Goal: Task Accomplishment & Management: Use online tool/utility

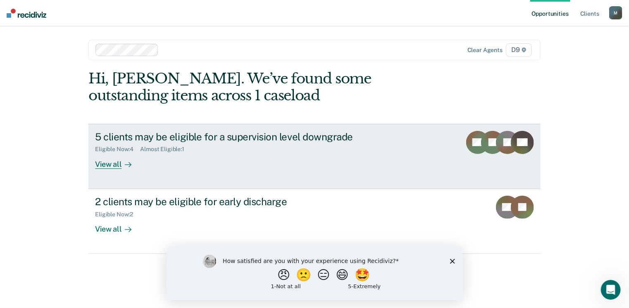
click at [102, 166] on div "View all" at bounding box center [118, 161] width 46 height 16
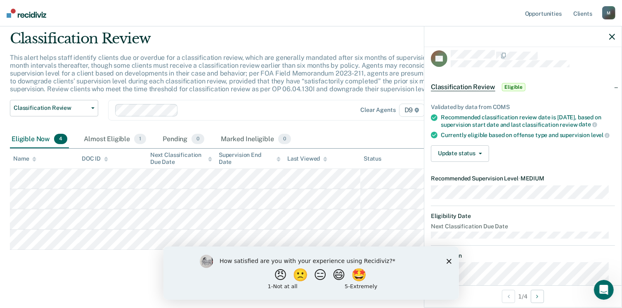
scroll to position [3, 0]
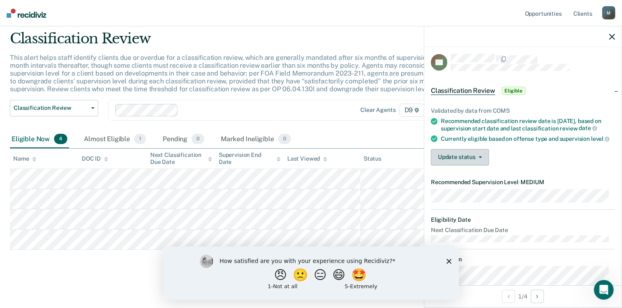
click at [477, 158] on span "button" at bounding box center [479, 158] width 7 height 2
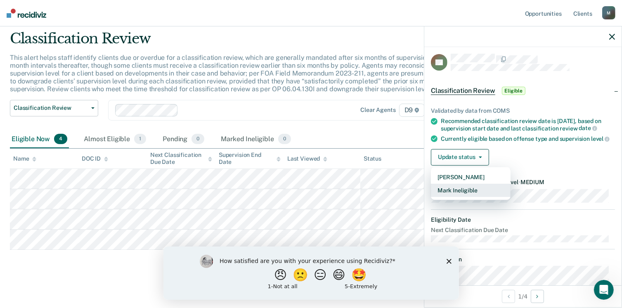
click at [470, 195] on button "Mark Ineligible" at bounding box center [471, 190] width 80 height 13
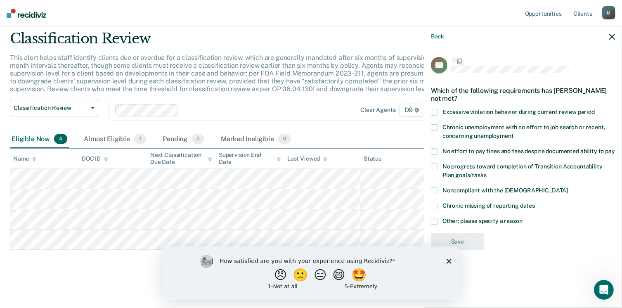
scroll to position [0, 0]
click at [482, 171] on label "No progress toward completion of Transition Accountability Plan goals/tasks" at bounding box center [523, 172] width 184 height 17
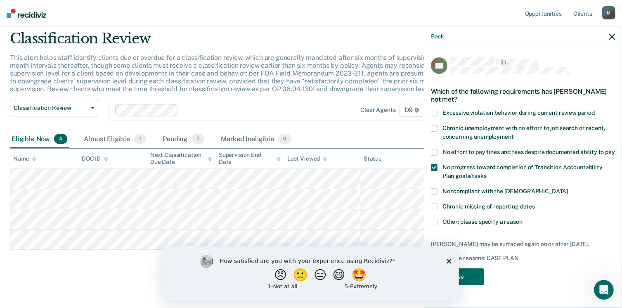
click at [476, 222] on span "Other: please specify a reason" at bounding box center [483, 221] width 80 height 7
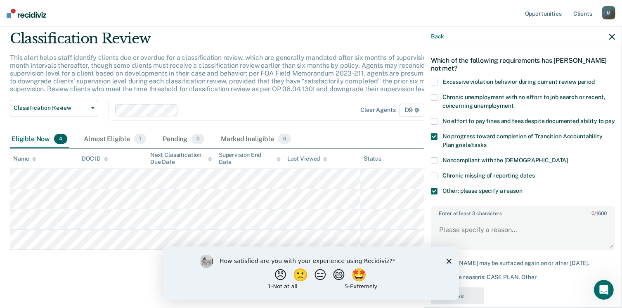
scroll to position [31, 0]
click at [476, 238] on textarea "Enter at least 3 characters 0 / 1600" at bounding box center [523, 233] width 183 height 31
click at [581, 240] on textarea "Probationer works unverifiable employment." at bounding box center [523, 233] width 183 height 31
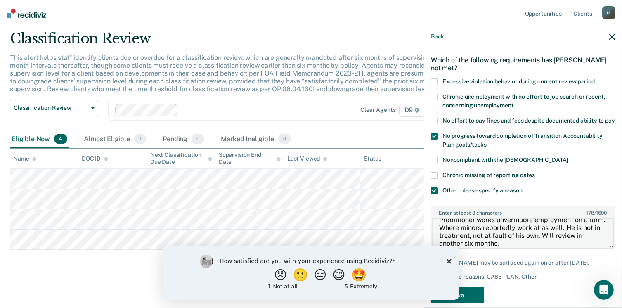
scroll to position [16, 0]
type textarea "Probationer works unverifiable employment on a farm. Where minors reportedly wo…"
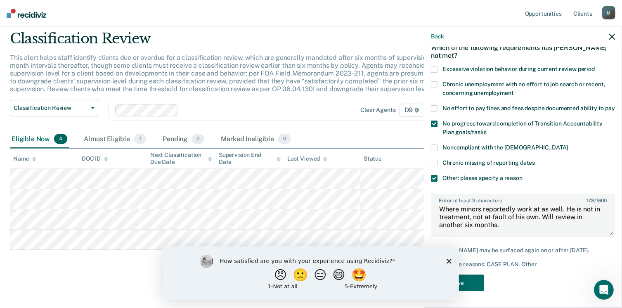
scroll to position [51, 0]
click at [448, 259] on icon "Close survey" at bounding box center [448, 261] width 5 height 5
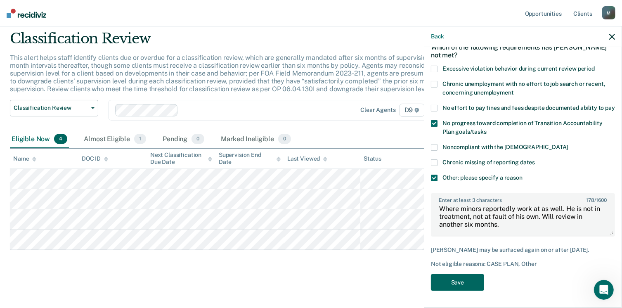
click at [461, 282] on button "Save" at bounding box center [457, 282] width 53 height 17
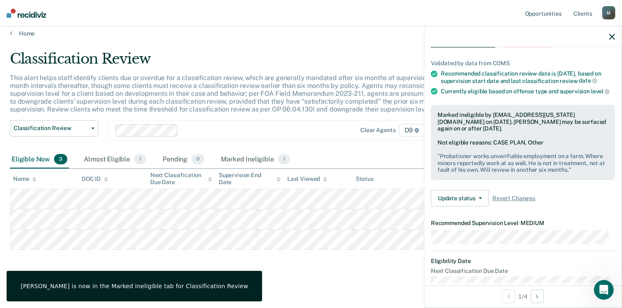
click at [407, 286] on main "Classification Review This alert helps staff identify clients due or overdue fo…" at bounding box center [311, 172] width 622 height 270
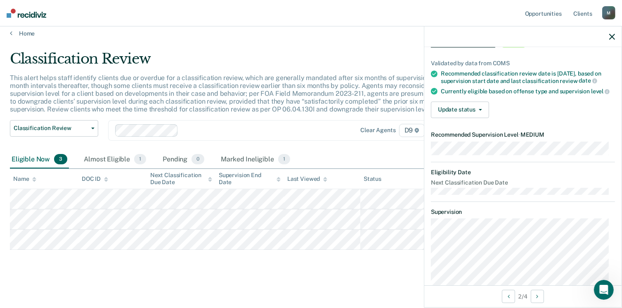
click at [344, 134] on div "Clear agents D9" at bounding box center [379, 130] width 93 height 13
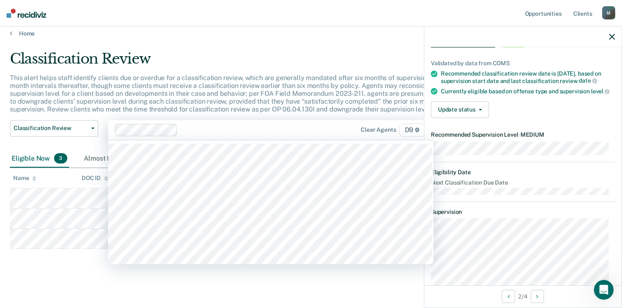
scroll to position [6, 0]
click at [315, 97] on p "This alert helps staff identify clients due or overdue for a classification rev…" at bounding box center [240, 94] width 461 height 40
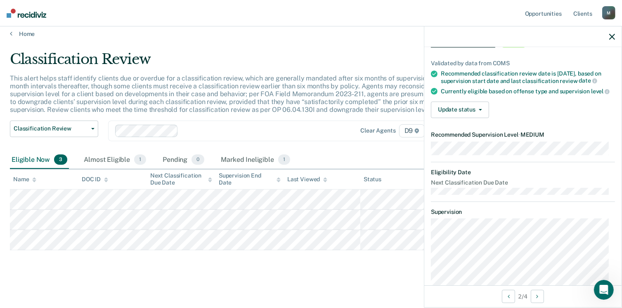
click at [319, 121] on div "Clear agents D9" at bounding box center [270, 131] width 325 height 21
click at [306, 106] on p "This alert helps staff identify clients due or overdue for a classification rev…" at bounding box center [240, 94] width 461 height 40
click at [473, 114] on button "Update status" at bounding box center [460, 110] width 58 height 17
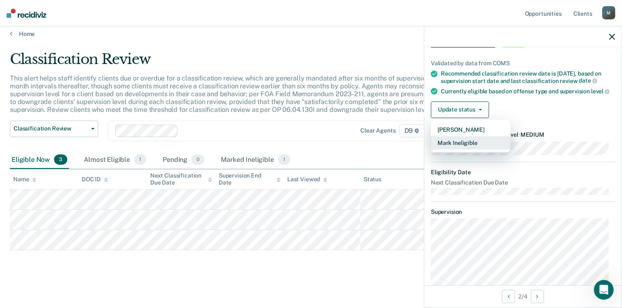
click at [467, 149] on button "Mark Ineligible" at bounding box center [471, 142] width 80 height 13
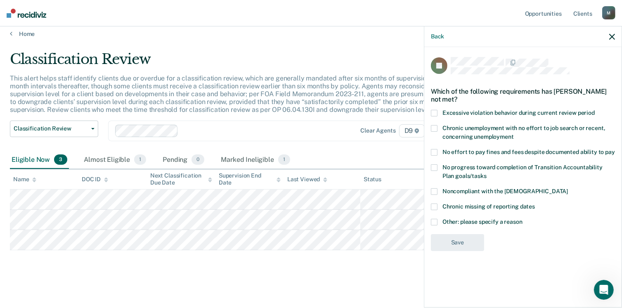
click at [439, 128] on label "Chronic unemployment with no effort to job search or recent, concerning unemplo…" at bounding box center [523, 133] width 184 height 17
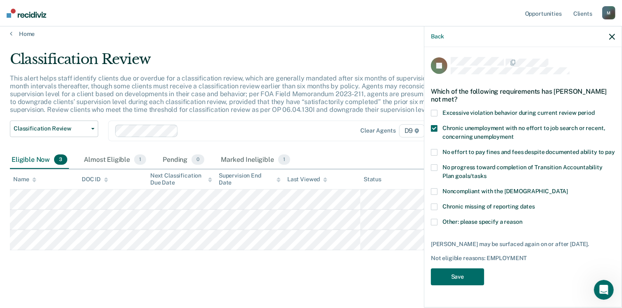
click at [442, 152] on label "No effort to pay fines and fees despite documented ability to pay" at bounding box center [523, 153] width 184 height 9
click at [460, 273] on button "Save" at bounding box center [457, 276] width 53 height 17
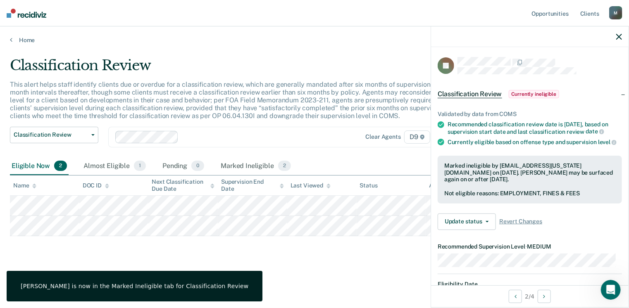
click at [365, 262] on div "Classification Review This alert helps staff identify clients due or overdue fo…" at bounding box center [314, 165] width 609 height 216
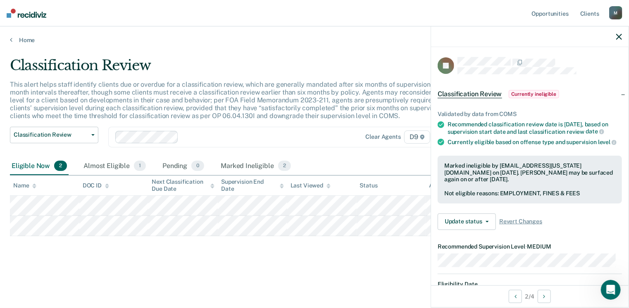
click at [268, 256] on div "Classification Review This alert helps staff identify clients due or overdue fo…" at bounding box center [314, 165] width 609 height 216
click at [619, 38] on icon "button" at bounding box center [619, 37] width 6 height 6
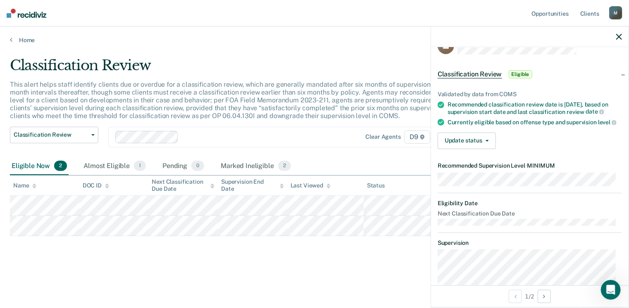
scroll to position [31, 0]
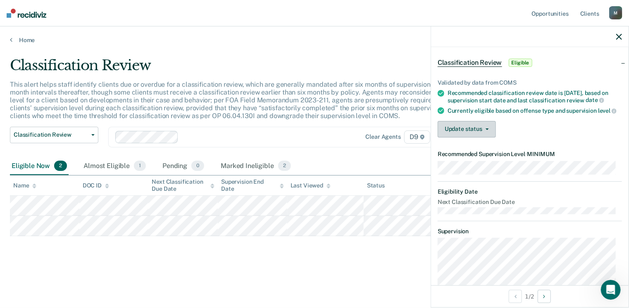
click at [484, 138] on button "Update status" at bounding box center [466, 129] width 58 height 17
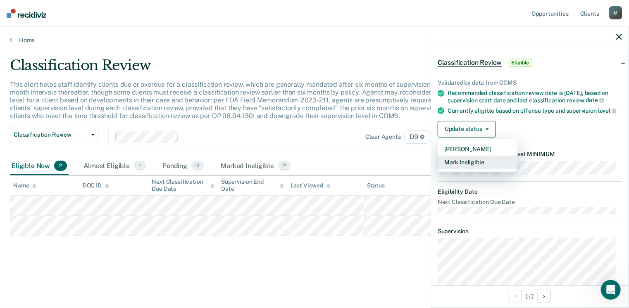
click at [480, 169] on button "Mark Ineligible" at bounding box center [477, 162] width 80 height 13
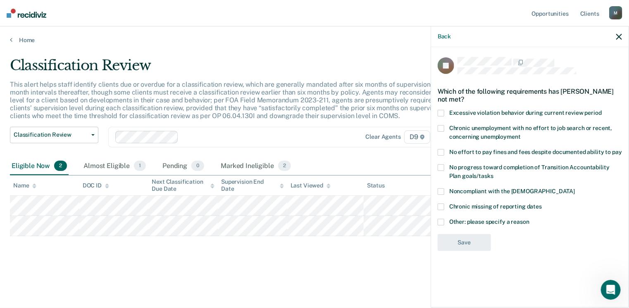
click at [448, 219] on label "Other: please specify a reason" at bounding box center [529, 223] width 184 height 9
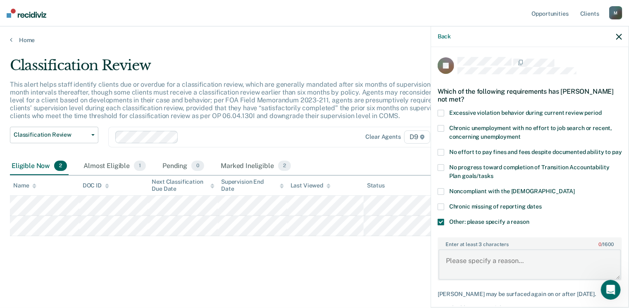
click at [503, 270] on textarea "Enter at least 3 characters 0 / 1600" at bounding box center [529, 264] width 183 height 31
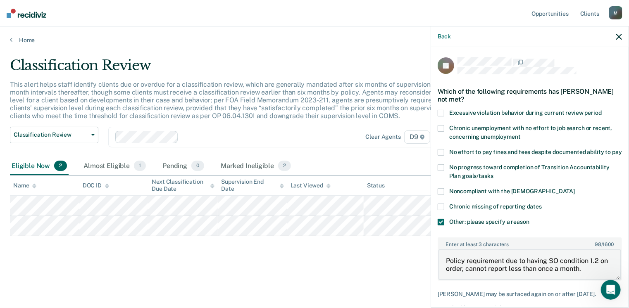
type textarea "Policy requirement due to having SO condition 1.2 on order, cannot report less …"
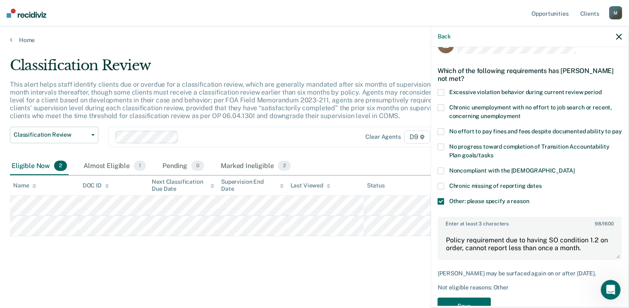
scroll to position [58, 0]
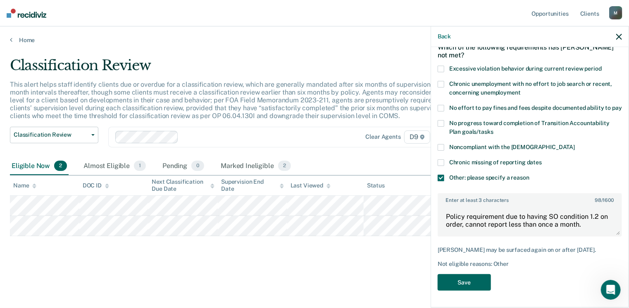
click at [445, 286] on button "Save" at bounding box center [463, 282] width 53 height 17
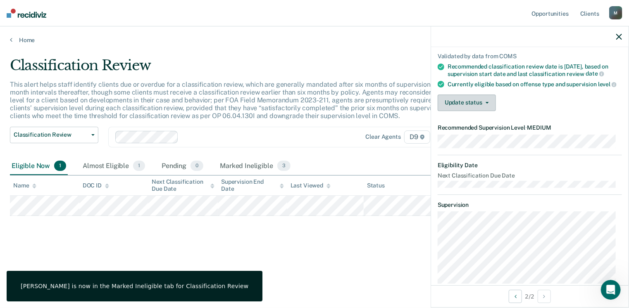
click at [480, 111] on button "Update status" at bounding box center [466, 103] width 58 height 17
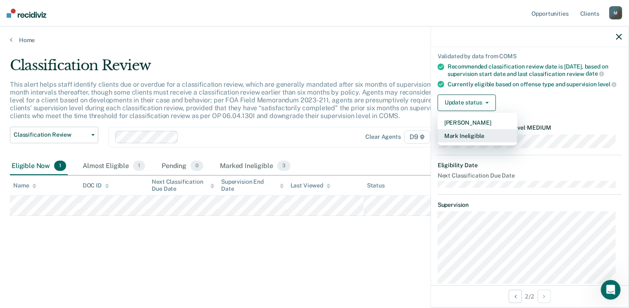
click at [472, 142] on button "Mark Ineligible" at bounding box center [477, 135] width 80 height 13
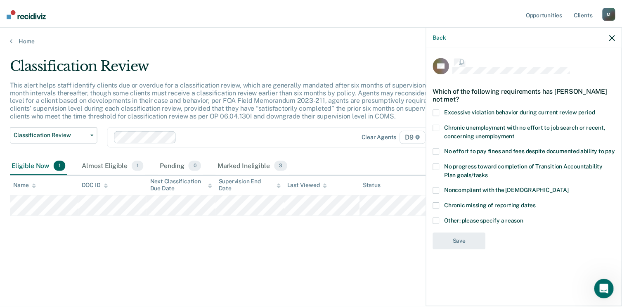
scroll to position [0, 0]
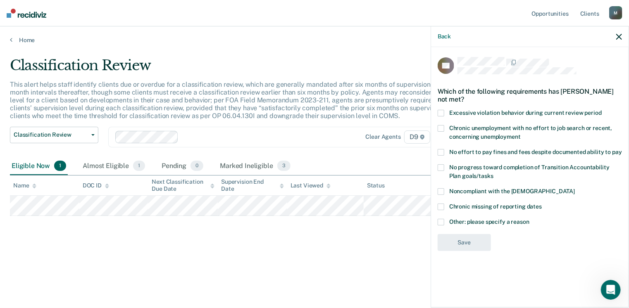
click at [443, 129] on span at bounding box center [440, 128] width 7 height 7
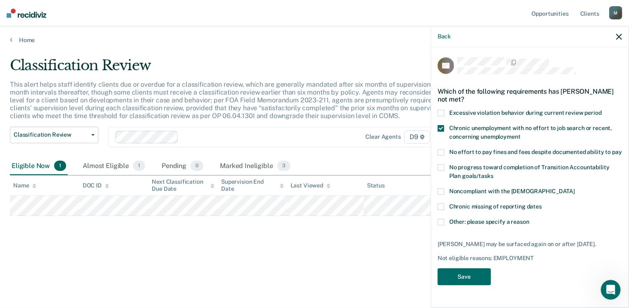
click at [452, 152] on span "No effort to pay fines and fees despite documented ability to pay" at bounding box center [535, 152] width 173 height 7
click at [456, 171] on label "No progress toward completion of Transition Accountability Plan goals/tasks" at bounding box center [529, 172] width 184 height 17
click at [469, 272] on button "Save" at bounding box center [463, 276] width 53 height 17
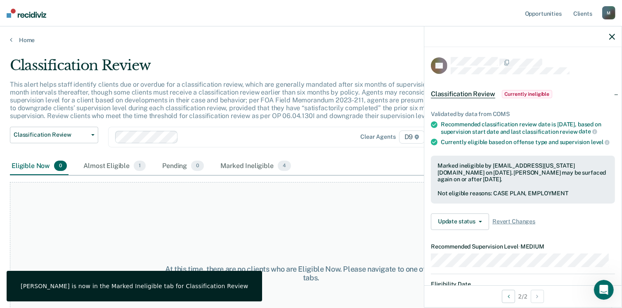
click at [329, 122] on div "This alert helps staff identify clients due or overdue for a classification rev…" at bounding box center [243, 104] width 467 height 46
click at [610, 36] on icon "button" at bounding box center [613, 37] width 6 height 6
